Goal: Find specific fact: Find specific fact

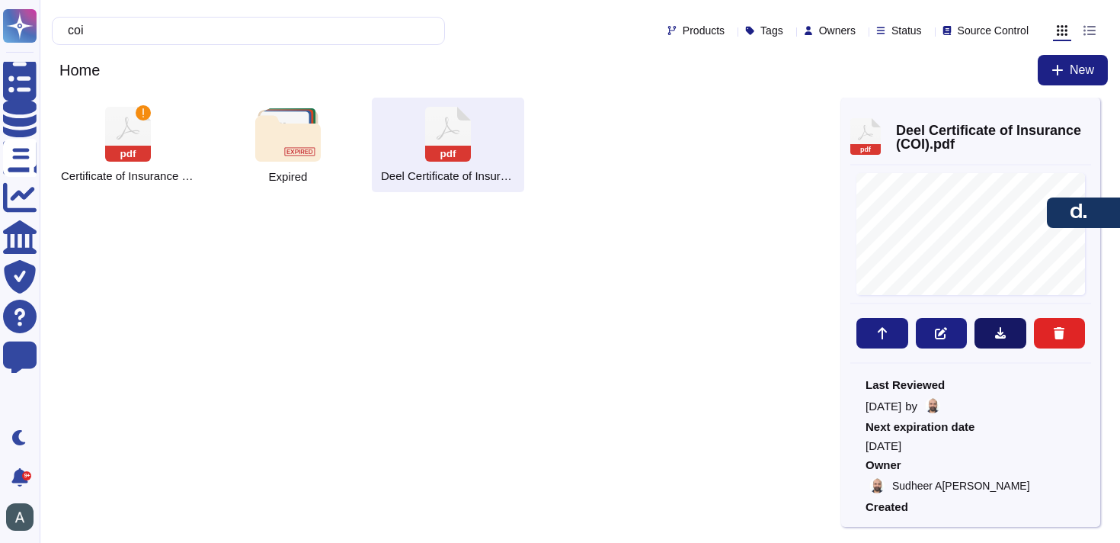
click at [985, 328] on button at bounding box center [1001, 333] width 52 height 30
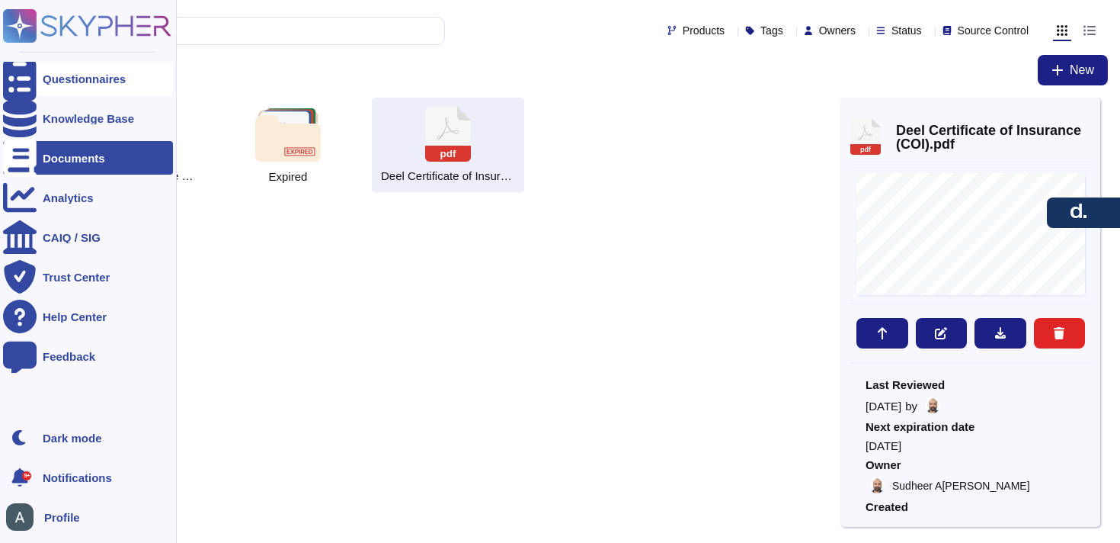
click at [70, 87] on div "Questionnaires" at bounding box center [88, 79] width 170 height 34
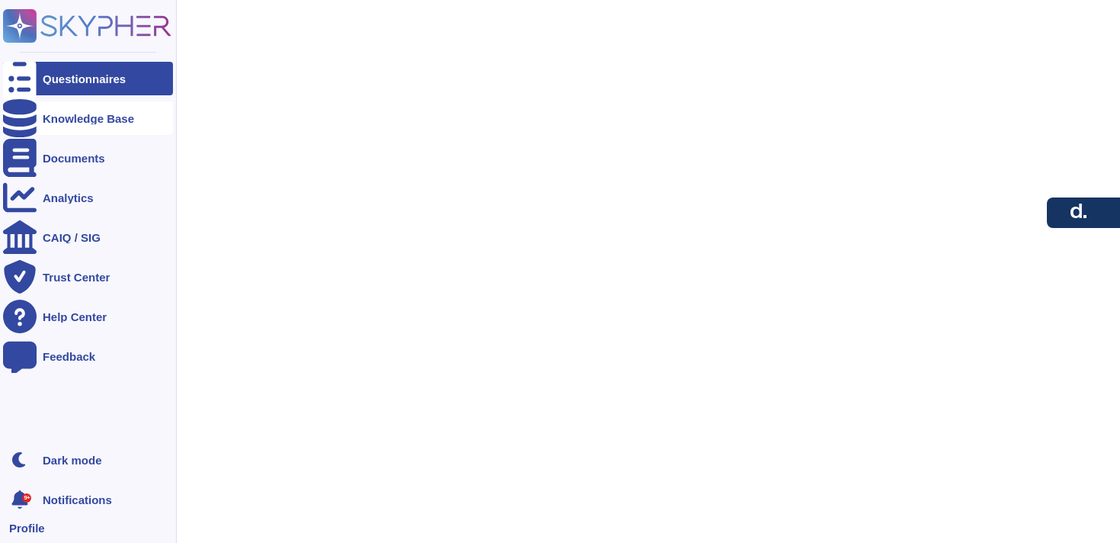
click at [77, 114] on div "Knowledge Base" at bounding box center [88, 118] width 91 height 11
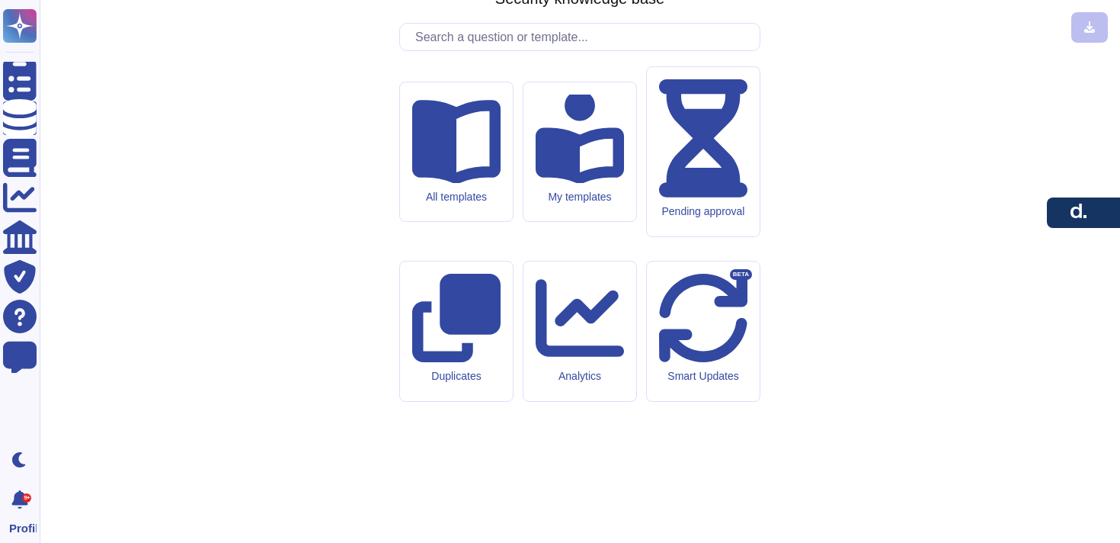
click at [464, 50] on input "text" at bounding box center [584, 37] width 352 height 27
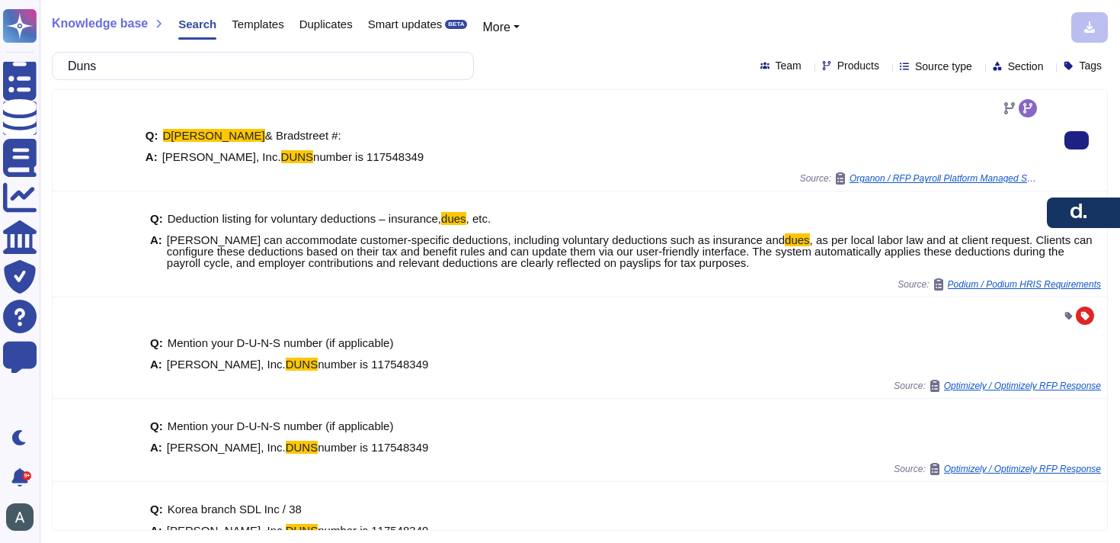
type input "Duns"
click at [323, 155] on span "number is 117548349" at bounding box center [368, 156] width 110 height 13
copy span "117548349"
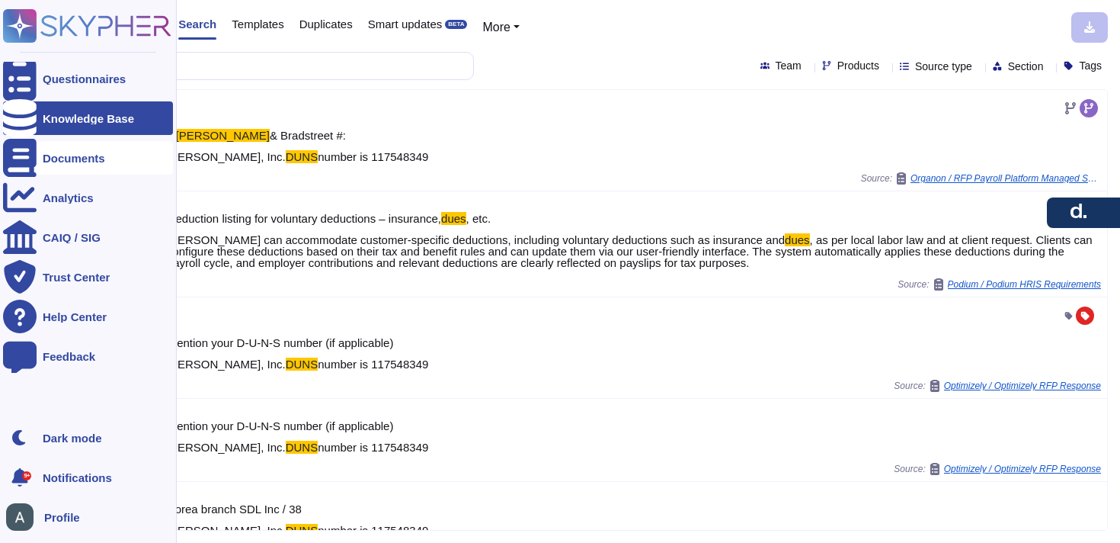
click at [50, 160] on div "Documents" at bounding box center [74, 157] width 62 height 11
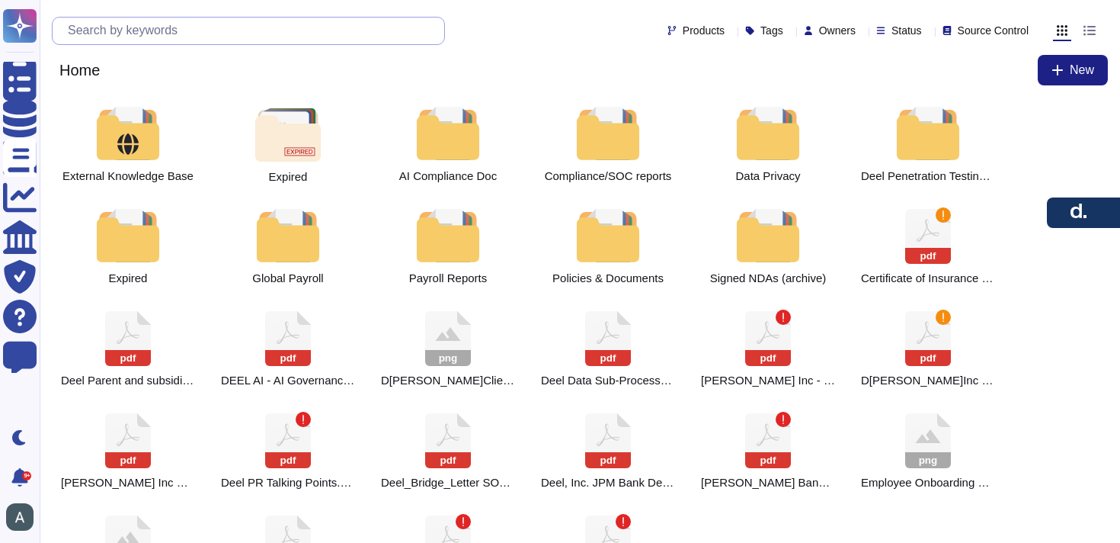
click at [267, 30] on input "text" at bounding box center [252, 31] width 384 height 27
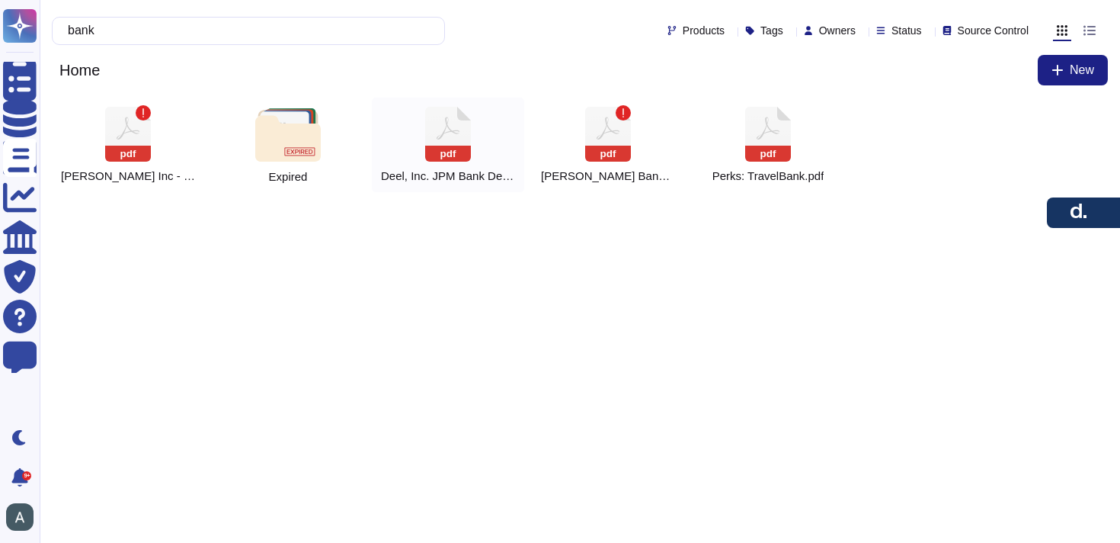
click at [418, 128] on div "pdf D[PERSON_NAME] Inc. JPM Bank Details" at bounding box center [448, 145] width 152 height 94
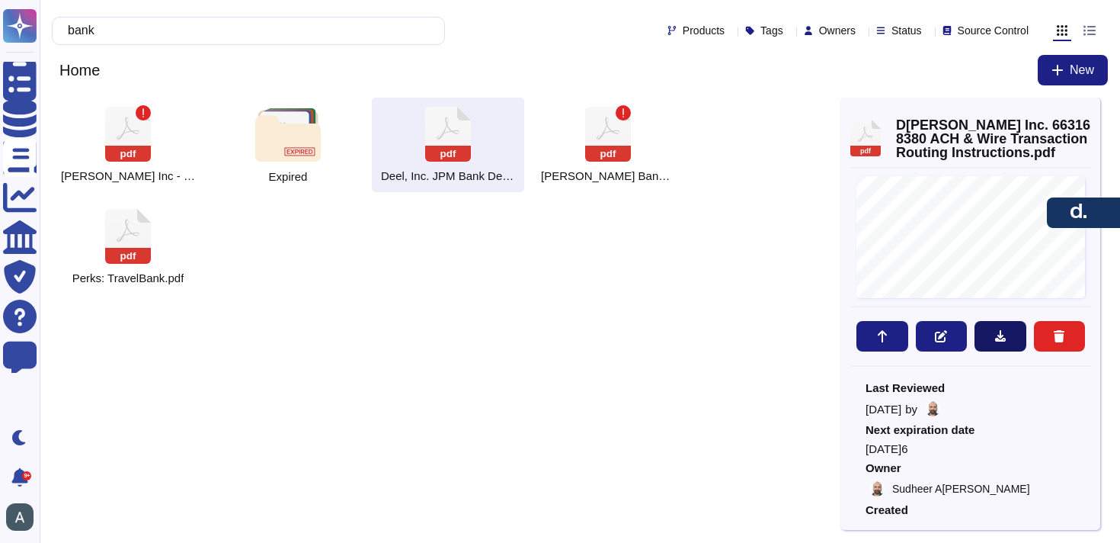
click at [1004, 338] on icon at bounding box center [1000, 335] width 11 height 11
click at [335, 37] on input "bank" at bounding box center [244, 31] width 369 height 27
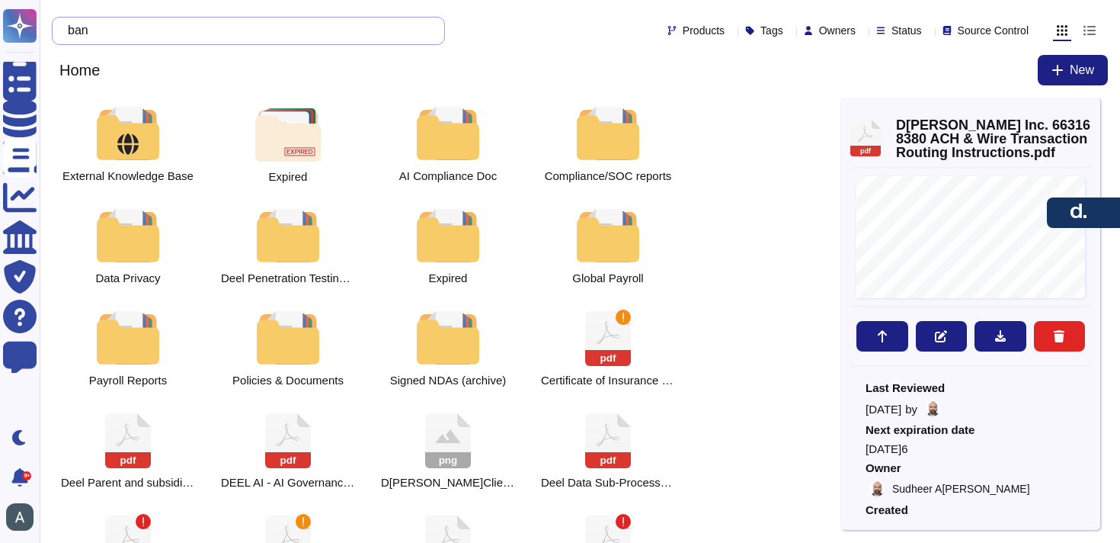
type input "b"
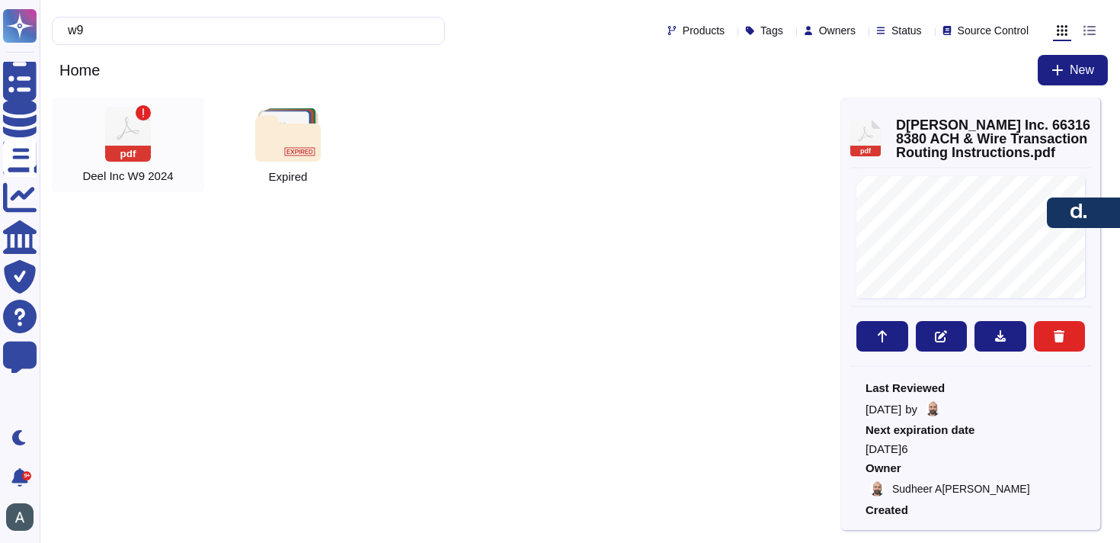
click at [166, 125] on div "pdf [PERSON_NAME] Inc W9 2024" at bounding box center [128, 145] width 152 height 94
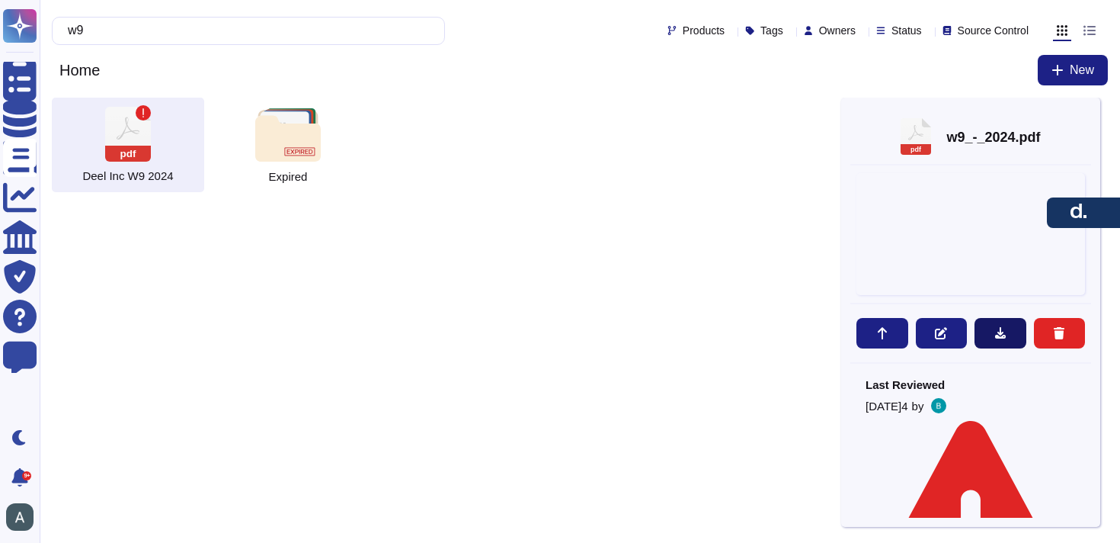
click at [991, 334] on button at bounding box center [1001, 333] width 52 height 30
click at [160, 33] on input "w9" at bounding box center [244, 31] width 369 height 27
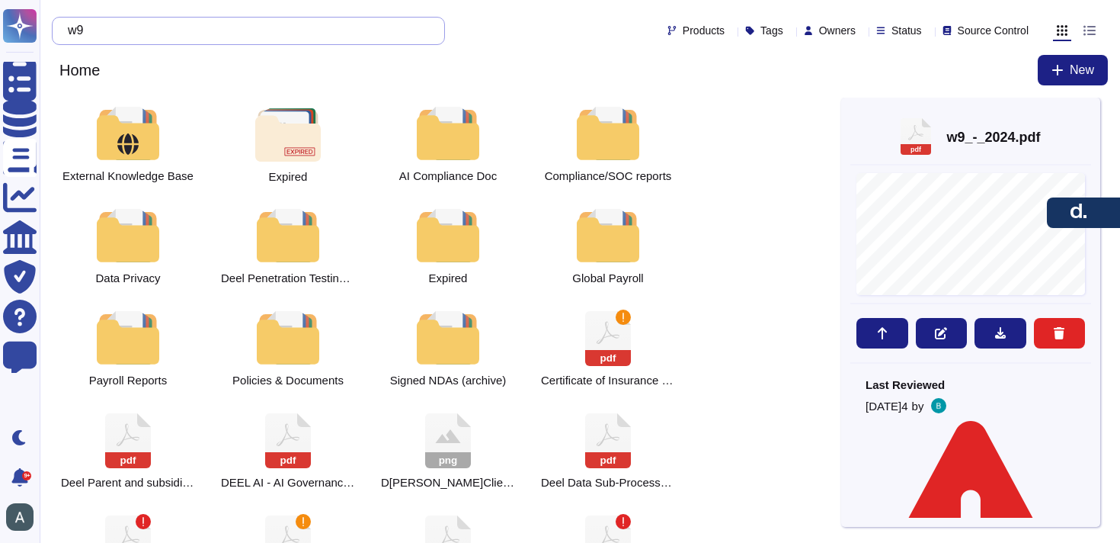
type input "w"
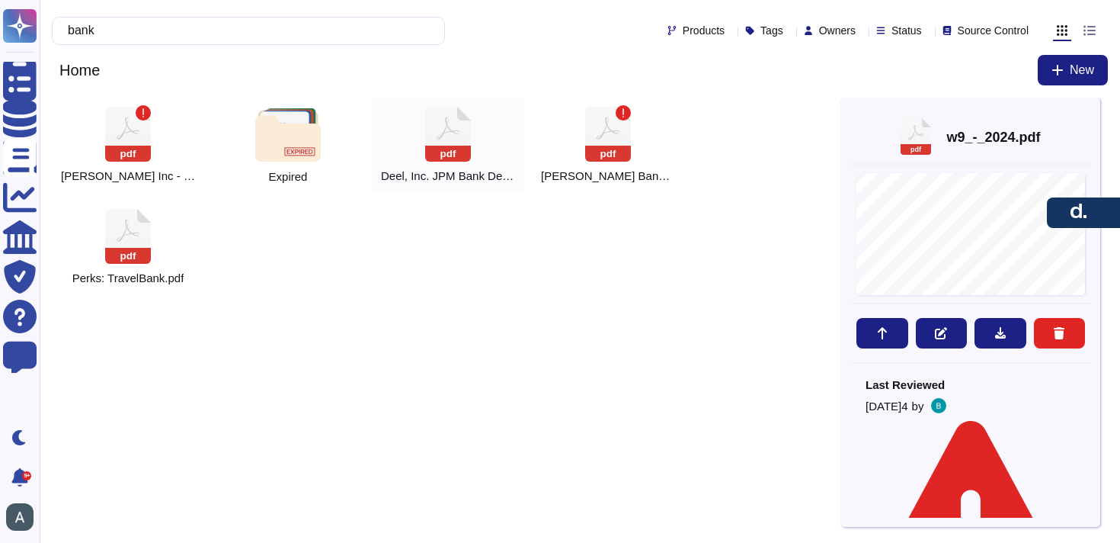
type input "bank"
click at [435, 142] on icon at bounding box center [448, 134] width 46 height 55
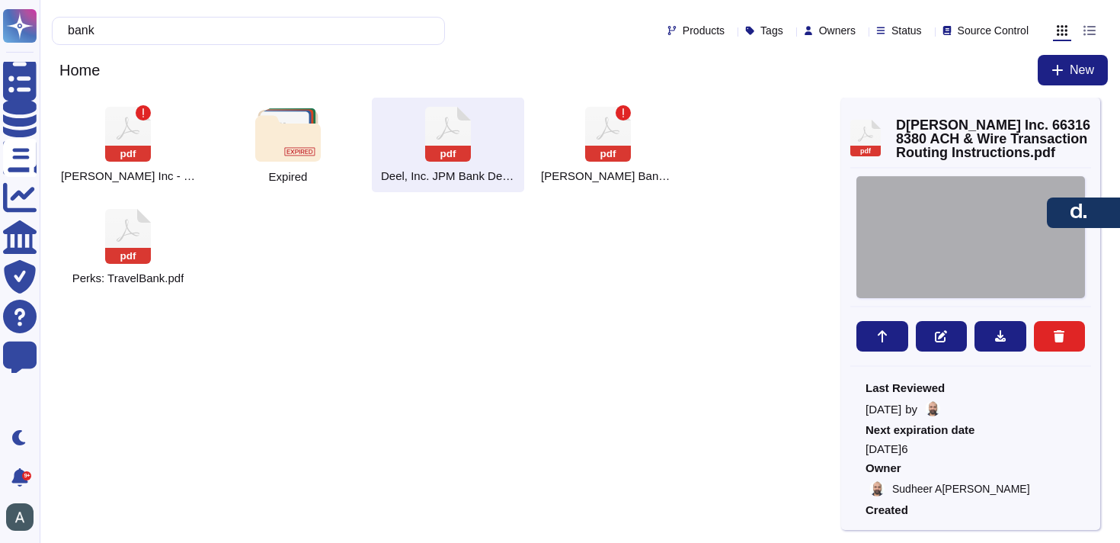
click at [963, 251] on div at bounding box center [971, 237] width 229 height 122
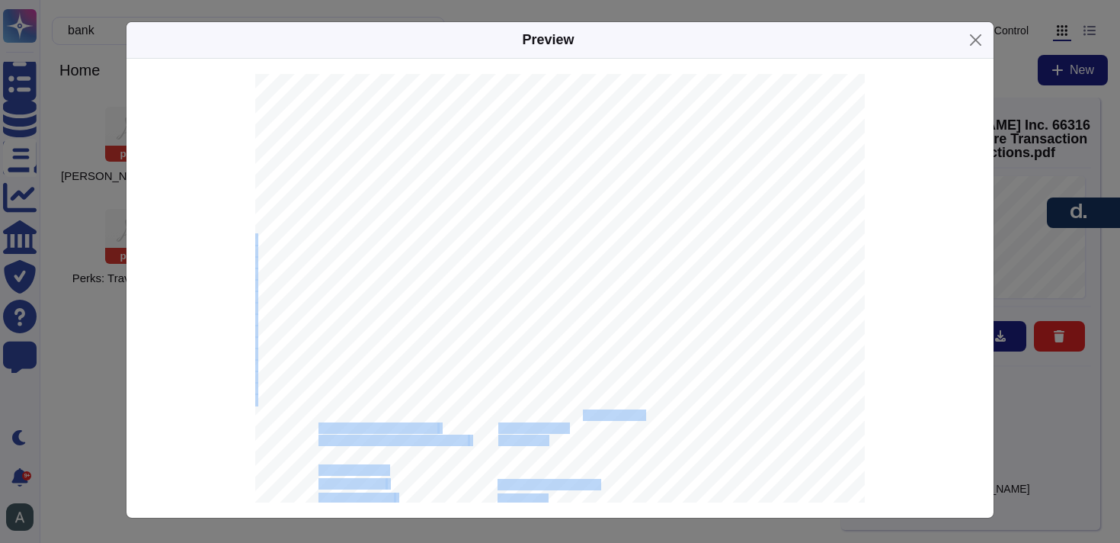
drag, startPoint x: 646, startPoint y: 417, endPoint x: 584, endPoint y: 417, distance: 62.5
click at [584, 417] on div "[DATE]4 D[PERSON_NAME] Inc. [STREET_ADDRESS] IMPORTANT | Standard Settlement In…" at bounding box center [560, 505] width 610 height 863
click at [584, 417] on span "JPMORGAN CHASE BANK, N.A." at bounding box center [570, 416] width 145 height 10
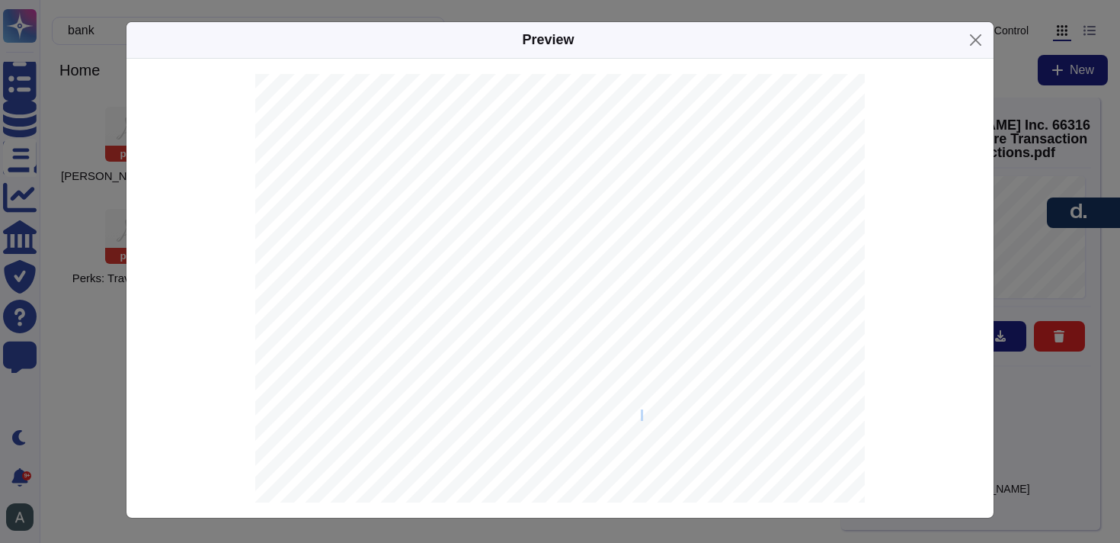
drag, startPoint x: 499, startPoint y: 415, endPoint x: 639, endPoint y: 413, distance: 140.2
click at [639, 413] on span "JPMORGAN CHASE BANK, N.A." at bounding box center [570, 416] width 145 height 10
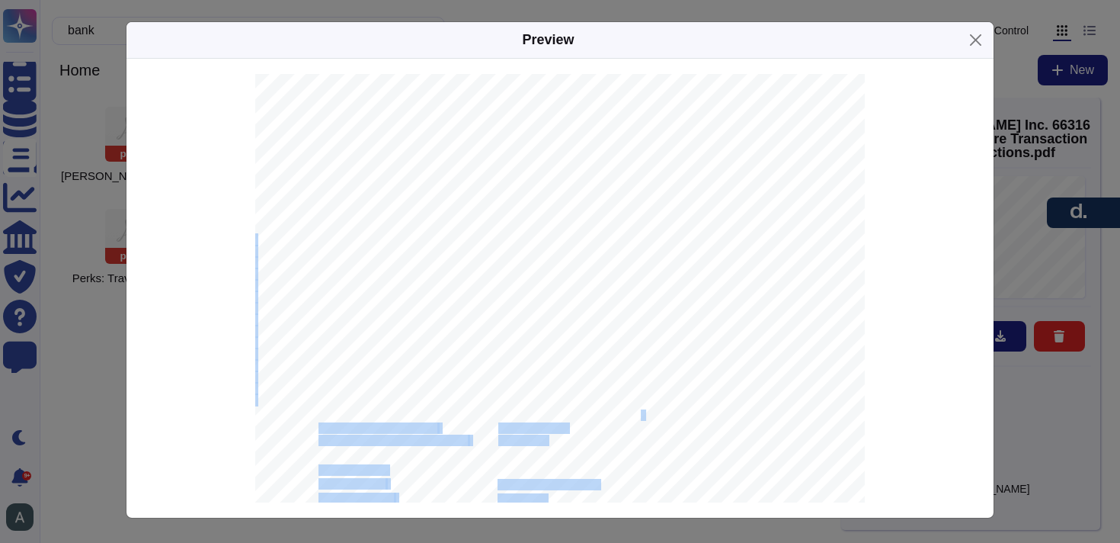
drag, startPoint x: 500, startPoint y: 413, endPoint x: 637, endPoint y: 413, distance: 137.2
click at [637, 413] on span "JPMORGAN CHASE BANK, N.A." at bounding box center [570, 416] width 145 height 10
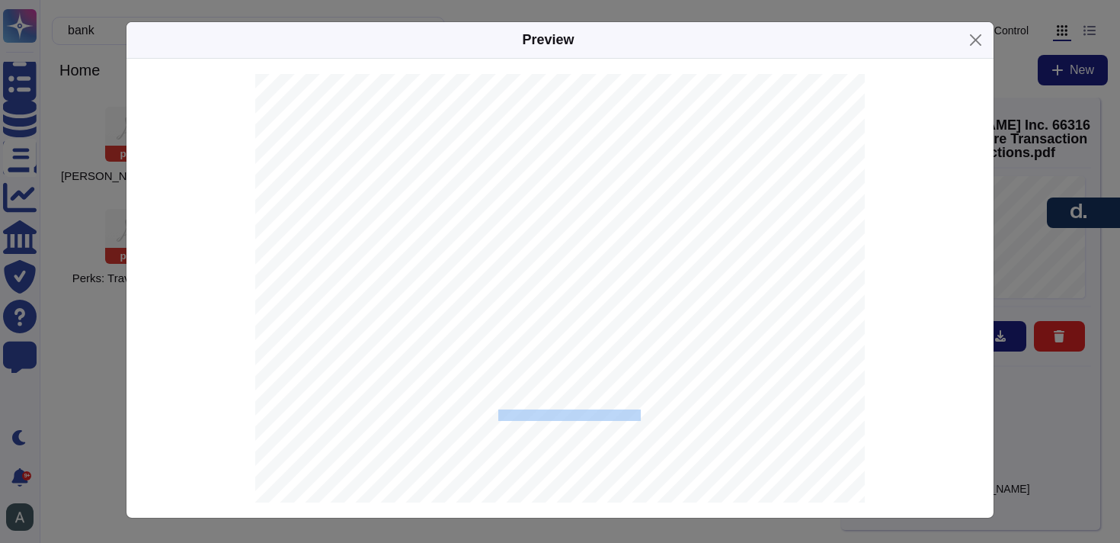
drag, startPoint x: 642, startPoint y: 412, endPoint x: 500, endPoint y: 420, distance: 141.9
click at [500, 420] on span "JPMORGAN CHASE BANK, N.A." at bounding box center [570, 416] width 145 height 10
copy span "JPMORGAN CHASE BANK, N.A"
click at [638, 271] on span "with JPMORGAN CHASE BANK, N.A. JPMorganChase [US_STATE][GEOGRAPHIC_DATA]." at bounding box center [518, 273] width 402 height 10
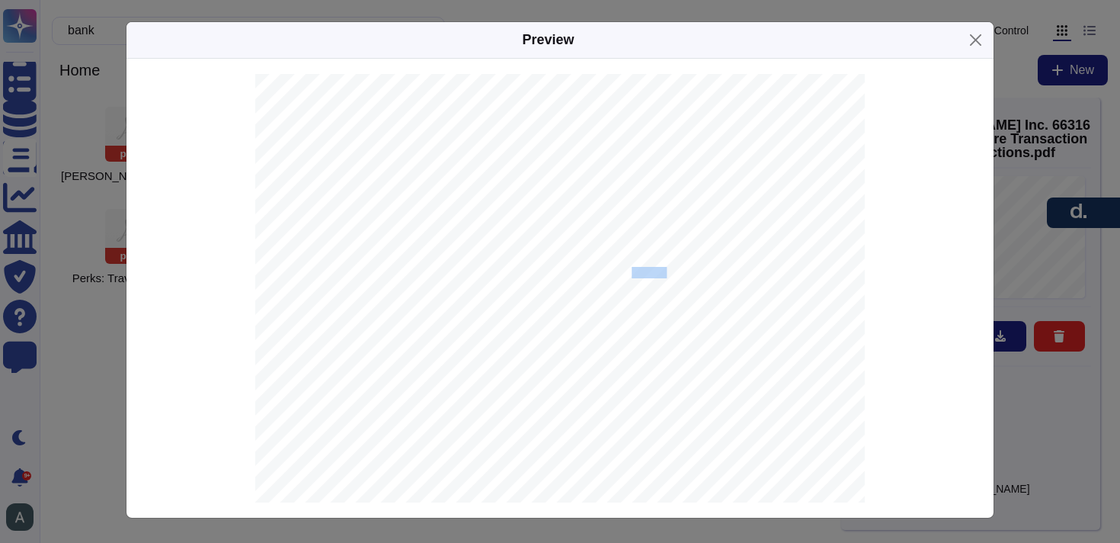
copy span "10017"
click at [527, 312] on span "663168380" at bounding box center [522, 312] width 49 height 10
copy span "663168380"
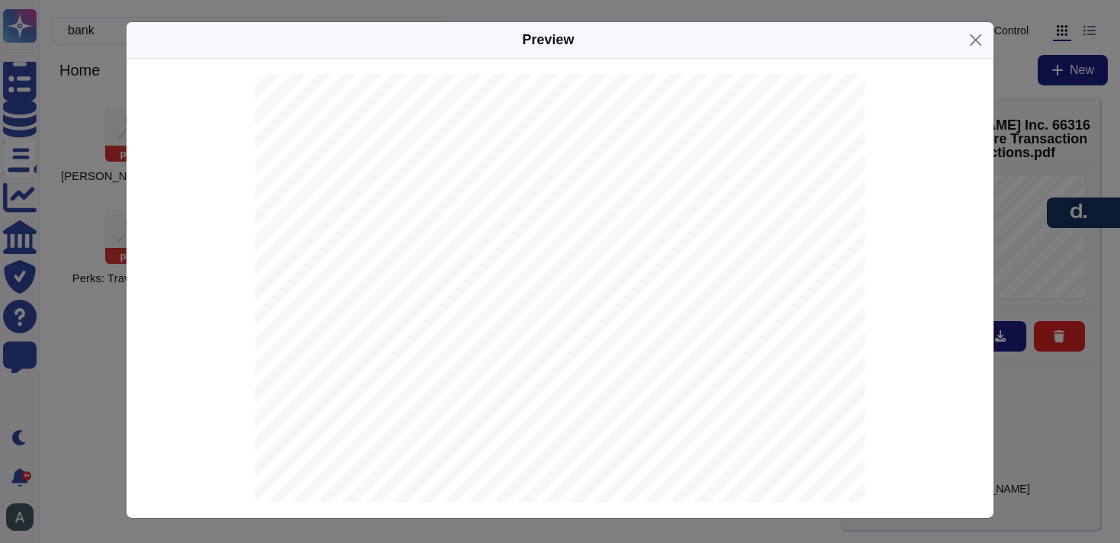
click at [523, 349] on span "021000021" at bounding box center [522, 352] width 49 height 10
copy span "021000021"
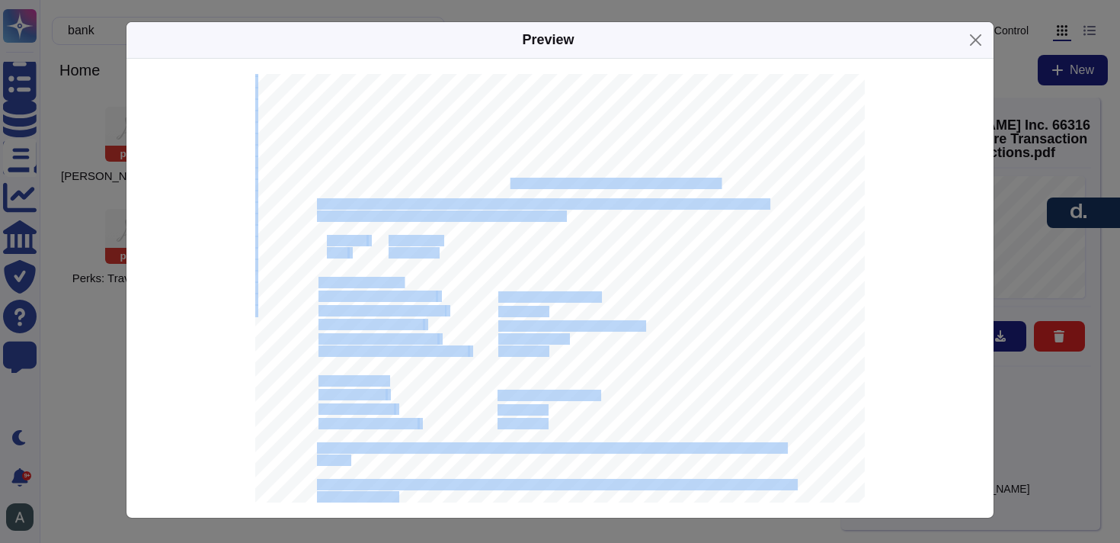
drag, startPoint x: 653, startPoint y: 180, endPoint x: 510, endPoint y: 188, distance: 143.5
click at [510, 188] on div "[DATE]4 D[PERSON_NAME] Inc. [STREET_ADDRESS] IMPORTANT | Standard Settlement In…" at bounding box center [560, 416] width 610 height 863
click at [510, 188] on span "with JPMORGAN CHASE BANK, N.A. JPMorganChase [US_STATE][GEOGRAPHIC_DATA]." at bounding box center [518, 184] width 402 height 10
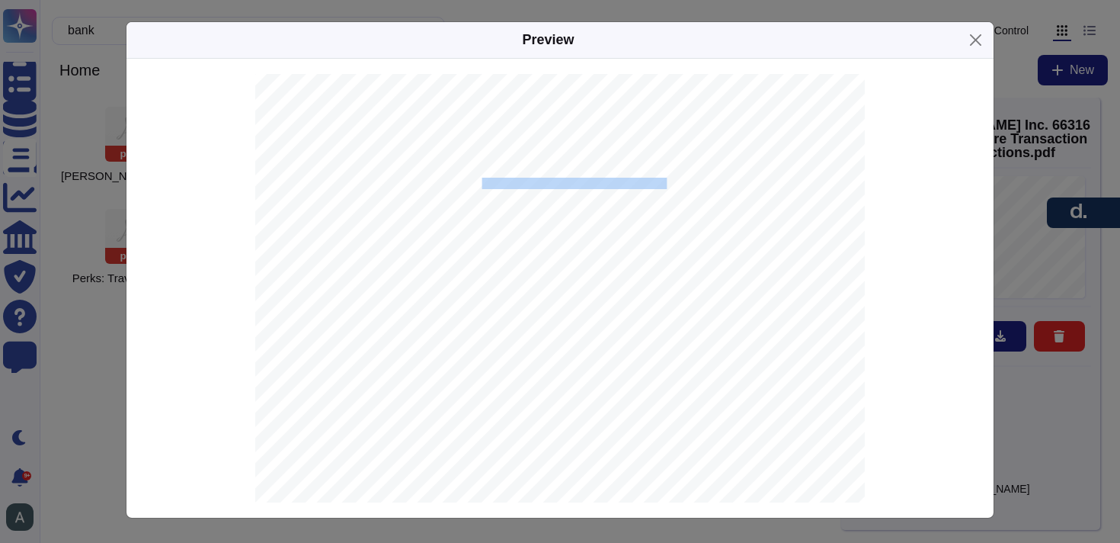
drag, startPoint x: 482, startPoint y: 184, endPoint x: 648, endPoint y: 182, distance: 166.1
click at [648, 182] on span "with JPMORGAN CHASE BANK, N.A. JPMorganChase [US_STATE][GEOGRAPHIC_DATA]." at bounding box center [518, 184] width 402 height 10
copy span "JPMorganChase [US_STATE][GEOGRAPHIC_DATA]"
